Goal: Task Accomplishment & Management: Manage account settings

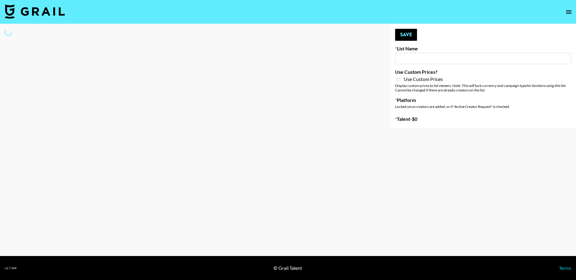
type input "[GEOGRAPHIC_DATA]"
select select "Song"
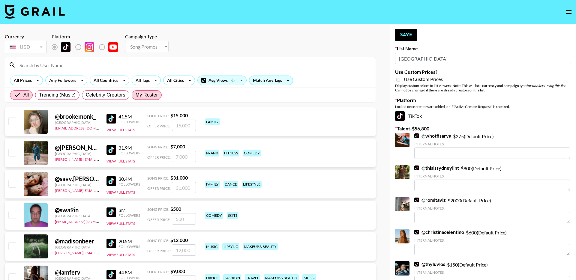
click at [147, 96] on span "My Roster" at bounding box center [147, 95] width 22 height 7
click at [136, 95] on input "My Roster" at bounding box center [136, 95] width 0 height 0
radio input "true"
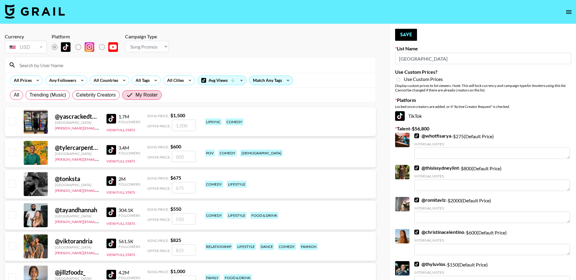
click at [12, 119] on input "checkbox" at bounding box center [11, 121] width 7 height 7
checkbox input "true"
type input "1500"
click at [11, 153] on input "checkbox" at bounding box center [11, 152] width 7 height 7
checkbox input "true"
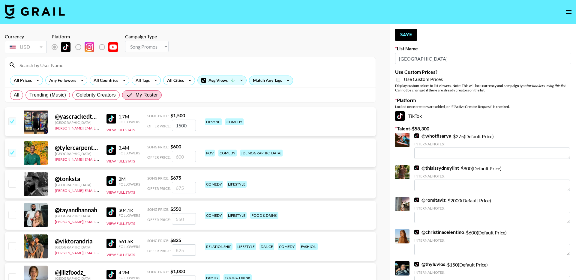
type input "600"
click at [14, 185] on input "checkbox" at bounding box center [11, 183] width 7 height 7
checkbox input "true"
type input "675"
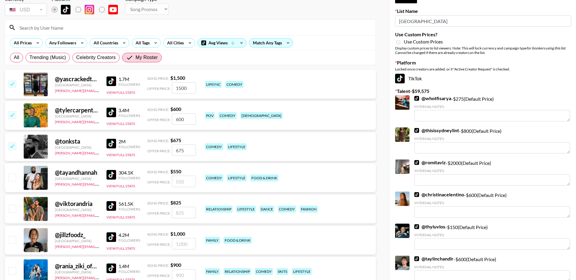
scroll to position [38, 0]
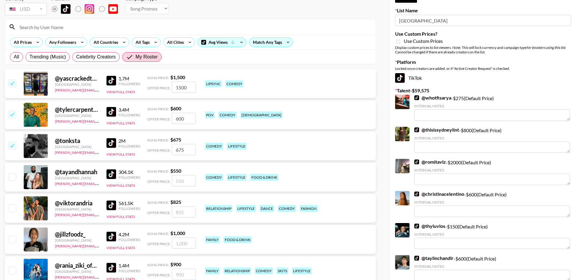
click at [13, 178] on input "checkbox" at bounding box center [11, 176] width 7 height 7
checkbox input "true"
type input "550"
click at [13, 208] on input "checkbox" at bounding box center [11, 207] width 7 height 7
checkbox input "true"
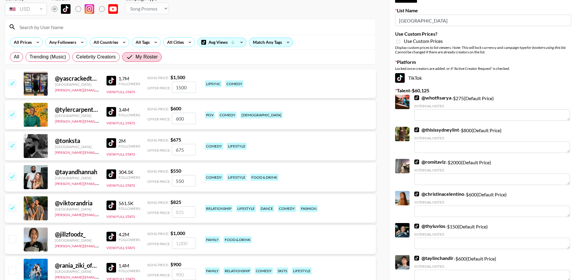
type input "825"
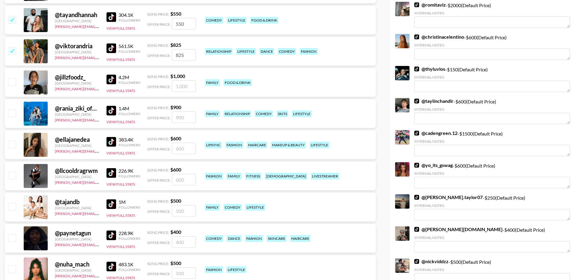
scroll to position [198, 0]
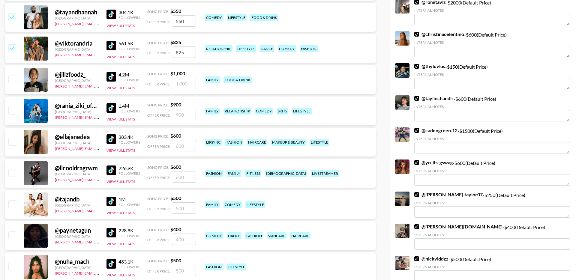
click at [12, 172] on input "checkbox" at bounding box center [11, 172] width 7 height 7
checkbox input "true"
type input "600"
click at [13, 204] on input "checkbox" at bounding box center [11, 204] width 7 height 7
checkbox input "true"
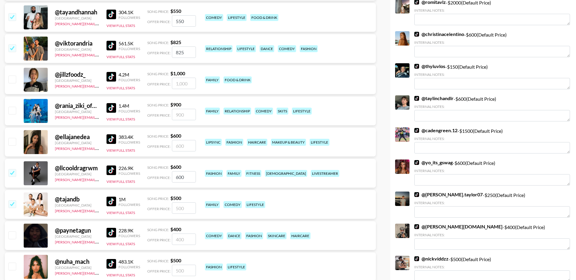
type input "500"
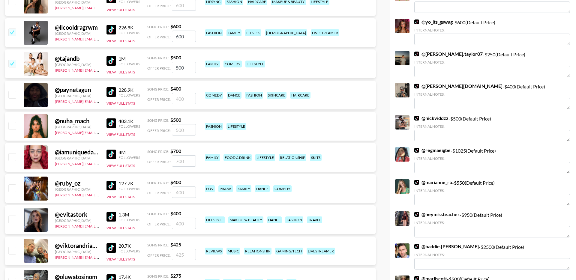
scroll to position [494, 0]
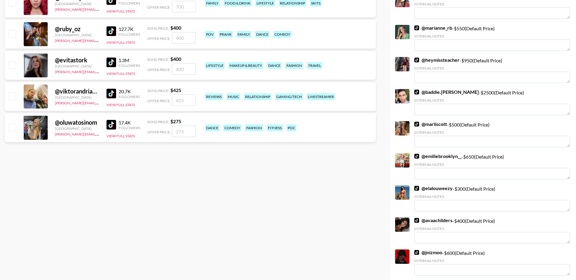
click at [11, 129] on input "checkbox" at bounding box center [11, 127] width 7 height 7
checkbox input "true"
type input "275"
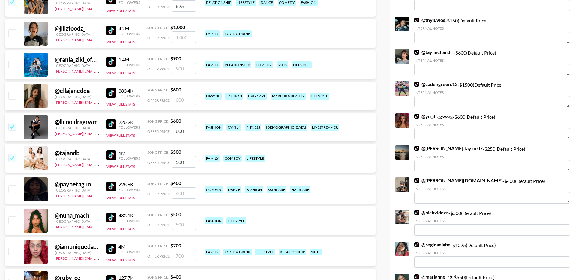
scroll to position [0, 0]
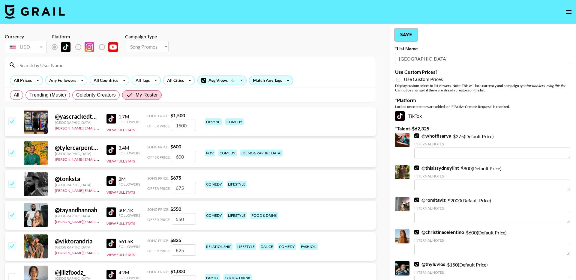
click at [405, 38] on button "Save" at bounding box center [406, 35] width 22 height 12
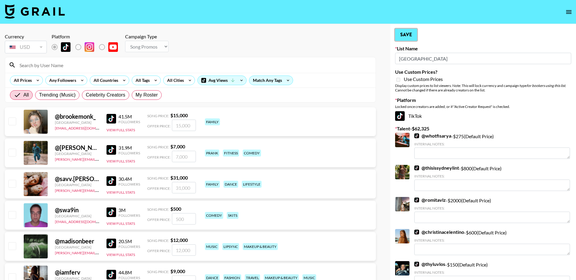
radio input "true"
